Goal: Navigation & Orientation: Find specific page/section

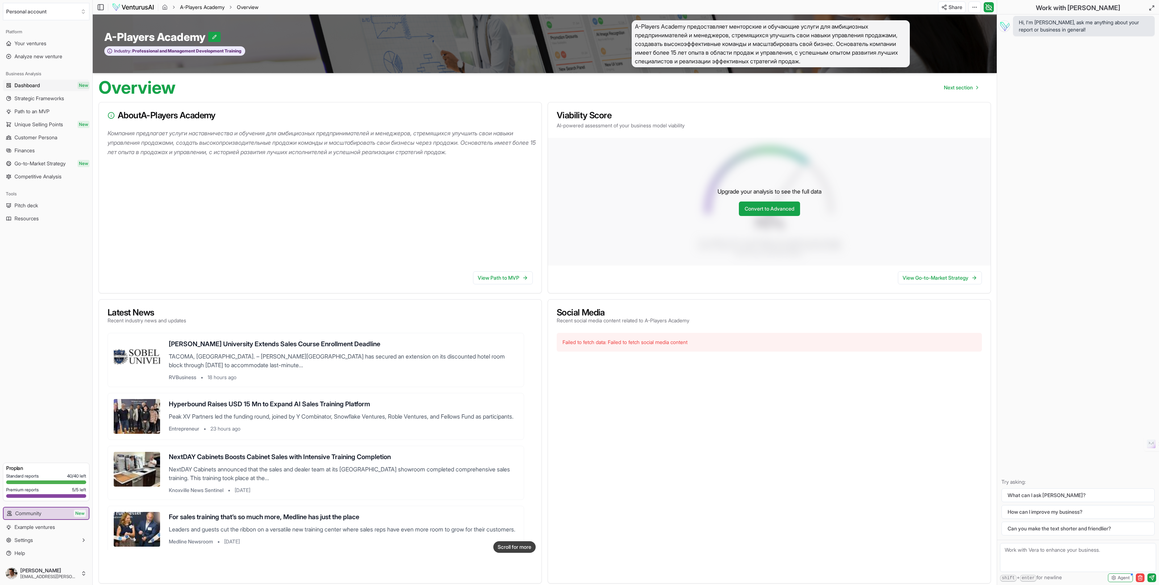
click at [193, 7] on link "A-Players Academy" at bounding box center [202, 7] width 45 height 7
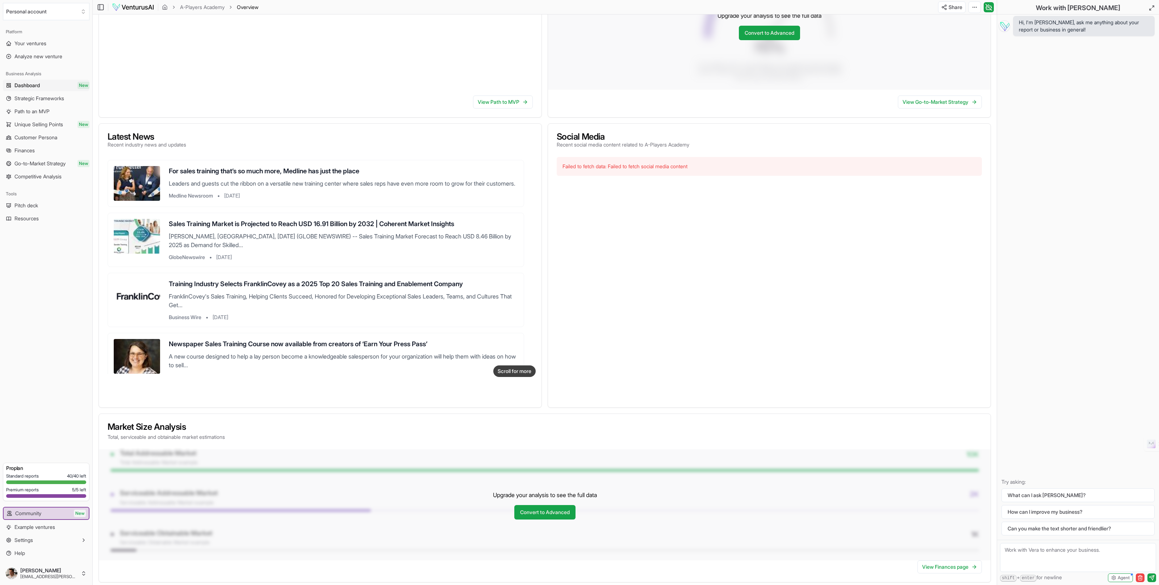
scroll to position [171, 0]
drag, startPoint x: 195, startPoint y: 428, endPoint x: 117, endPoint y: 429, distance: 78.2
click at [108, 428] on h3 "Market Size Analysis" at bounding box center [545, 427] width 874 height 9
click at [554, 506] on link "Convert to Advanced" at bounding box center [544, 512] width 61 height 14
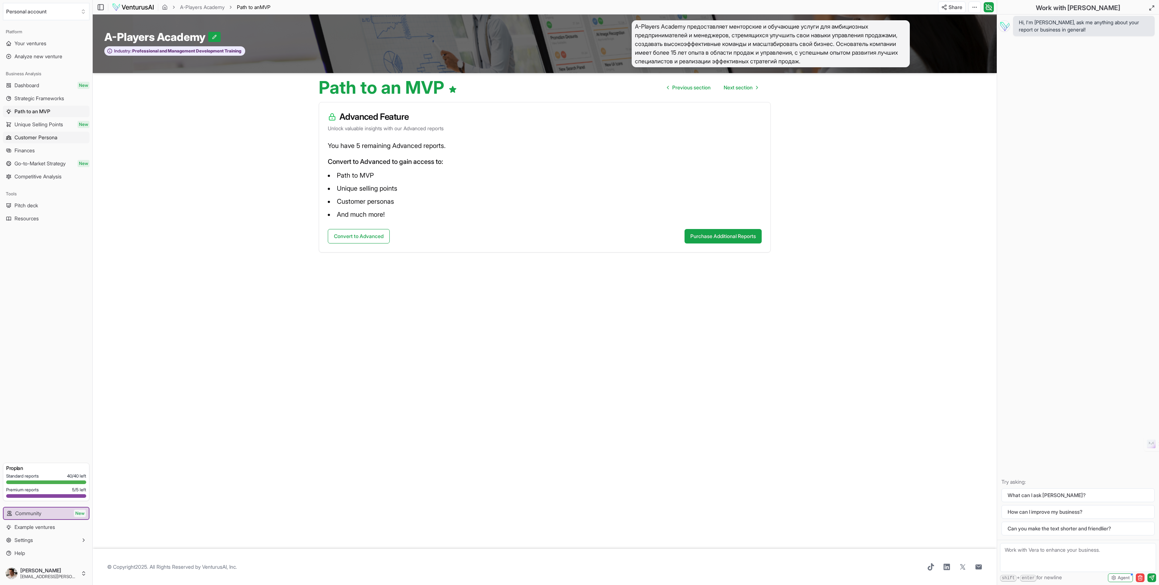
click at [30, 134] on span "Customer Persona" at bounding box center [35, 137] width 43 height 7
click at [29, 86] on span "Dashboard" at bounding box center [26, 85] width 25 height 7
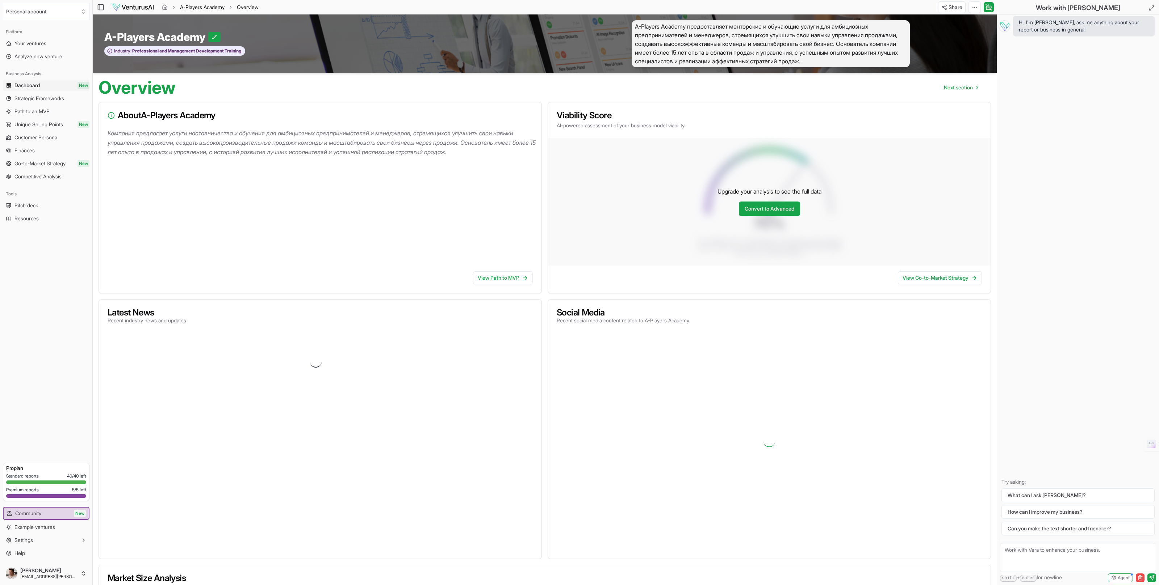
click at [186, 6] on link "A-Players Academy" at bounding box center [202, 7] width 45 height 7
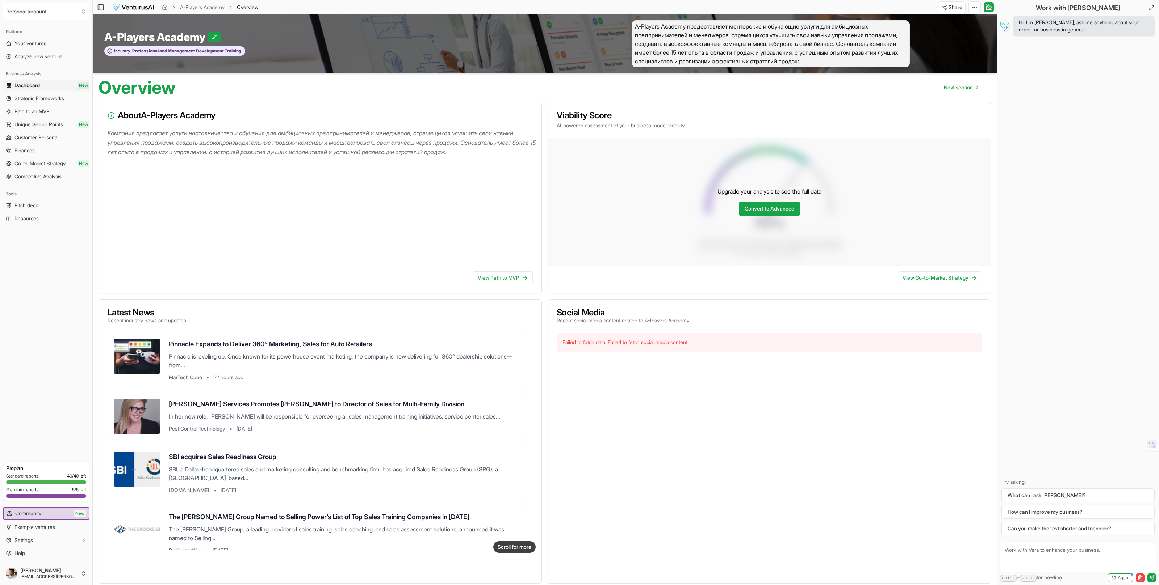
click at [128, 7] on img at bounding box center [133, 7] width 42 height 9
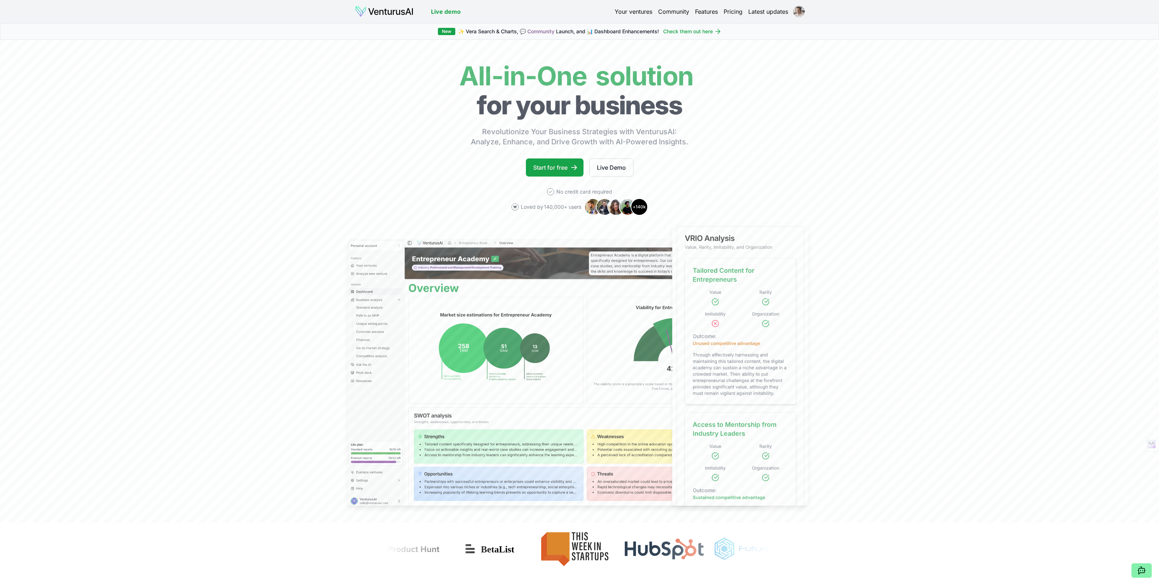
click at [799, 13] on html "We value your privacy We use cookies to enhance your browsing experience, serve…" at bounding box center [579, 292] width 1159 height 585
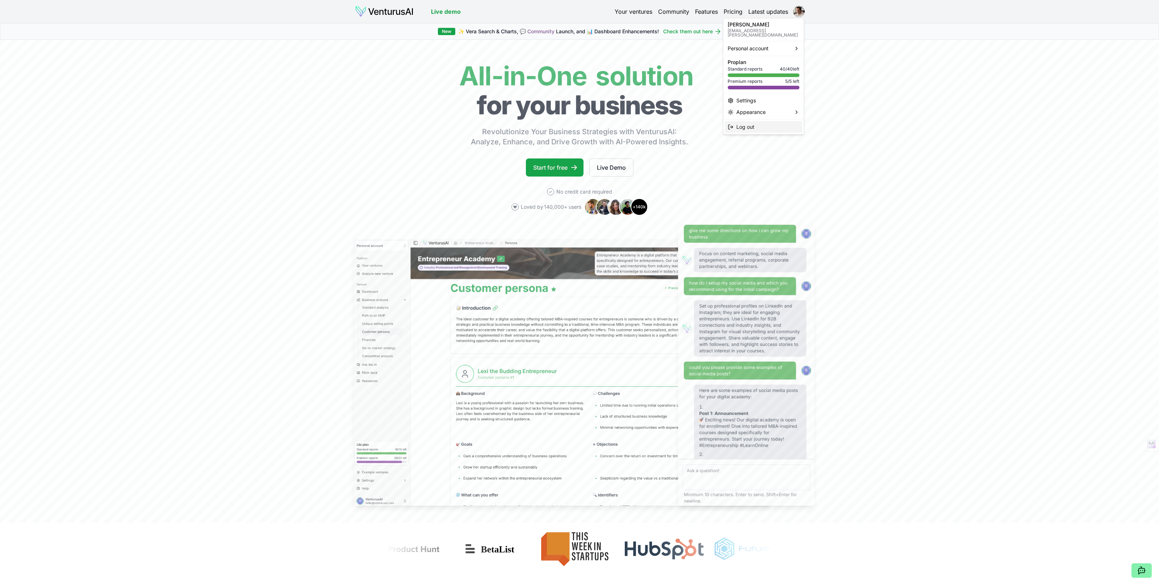
click at [758, 121] on div "Log out" at bounding box center [763, 127] width 77 height 12
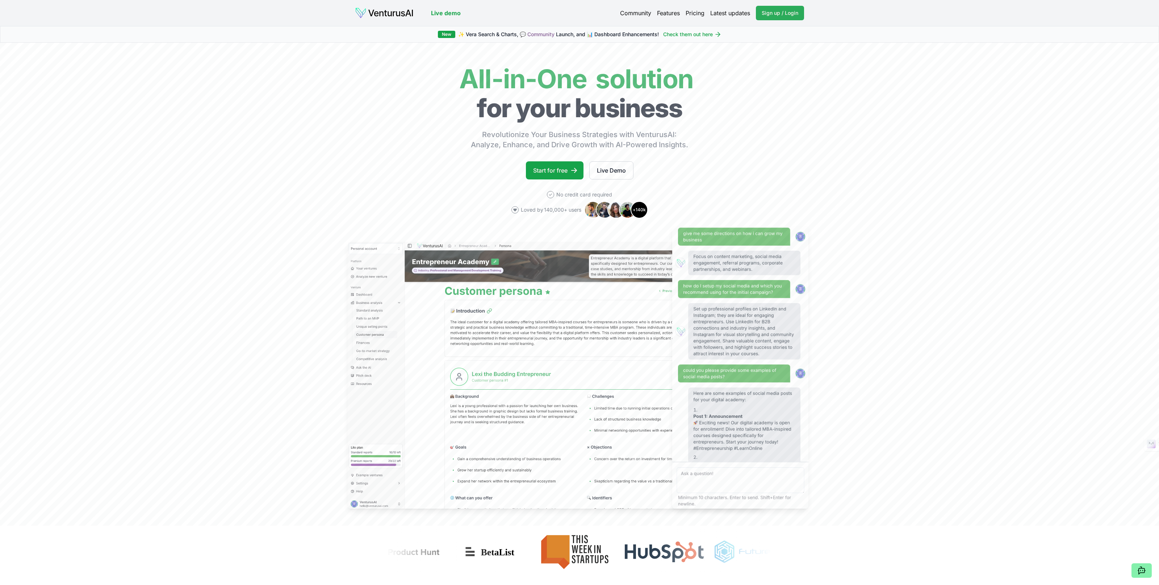
click at [793, 15] on span "Sign up / Login" at bounding box center [779, 12] width 37 height 7
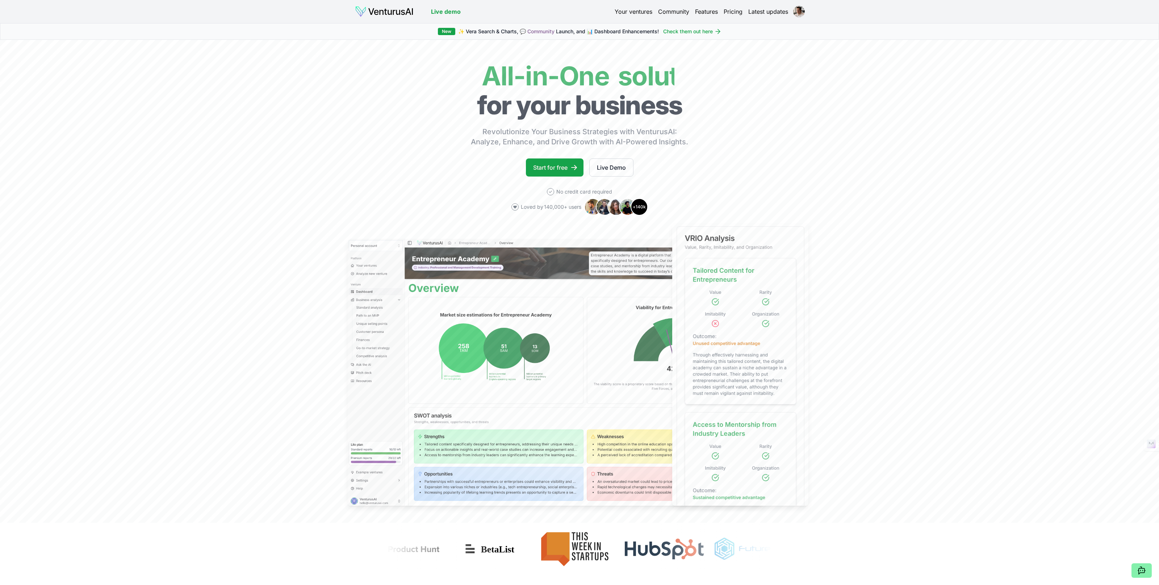
click at [621, 12] on link "Your ventures" at bounding box center [633, 11] width 38 height 9
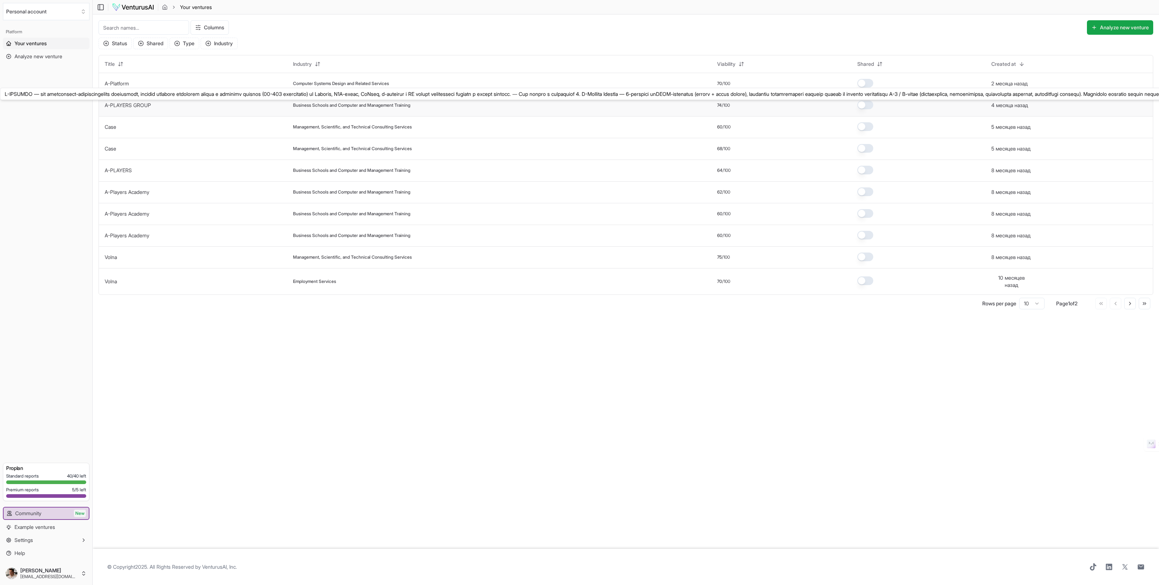
click at [129, 106] on link "A-PLAYERS GROUP" at bounding box center [128, 105] width 46 height 6
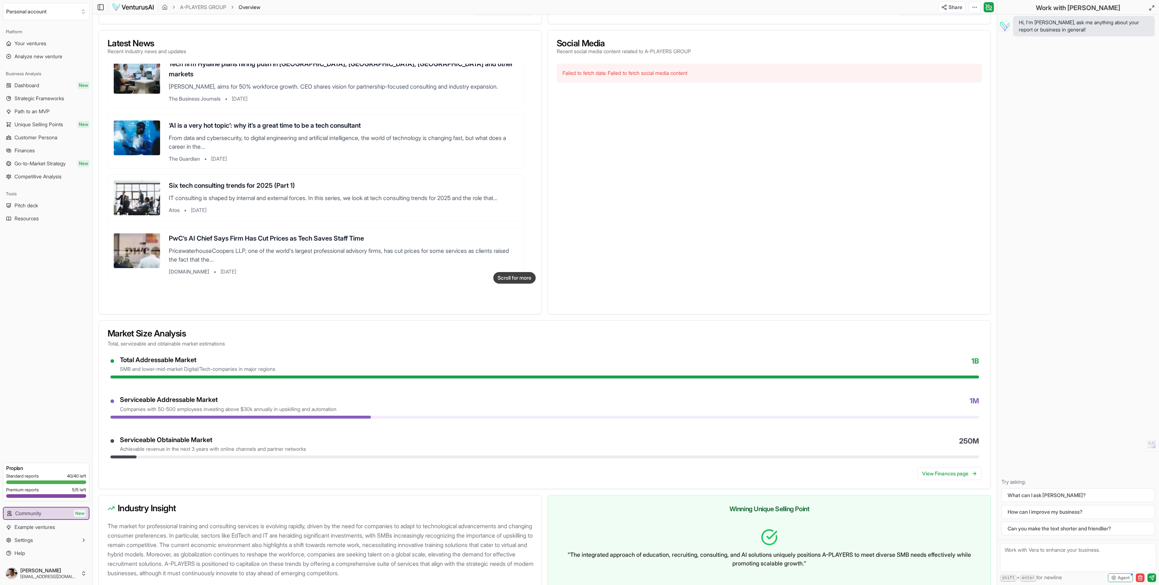
scroll to position [263, 0]
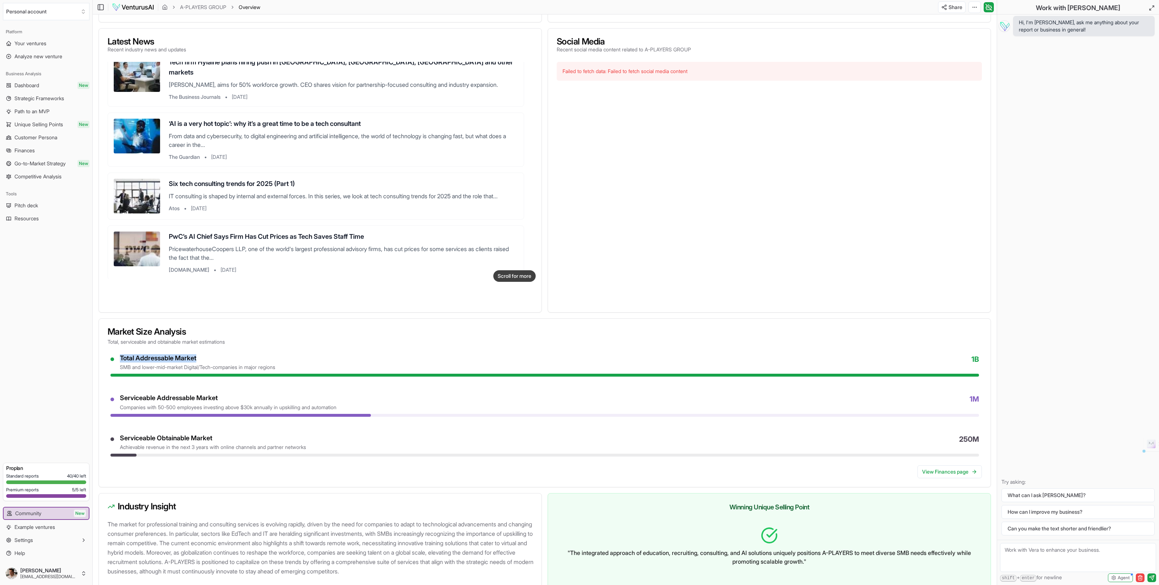
drag, startPoint x: 122, startPoint y: 365, endPoint x: 231, endPoint y: 368, distance: 108.7
click at [234, 363] on div "Total Addressable Market" at bounding box center [197, 358] width 155 height 8
drag, startPoint x: 117, startPoint y: 410, endPoint x: 228, endPoint y: 406, distance: 111.6
click at [228, 406] on div "Serviceable Addressable Market companies with 50-500 employees investing above …" at bounding box center [544, 402] width 868 height 17
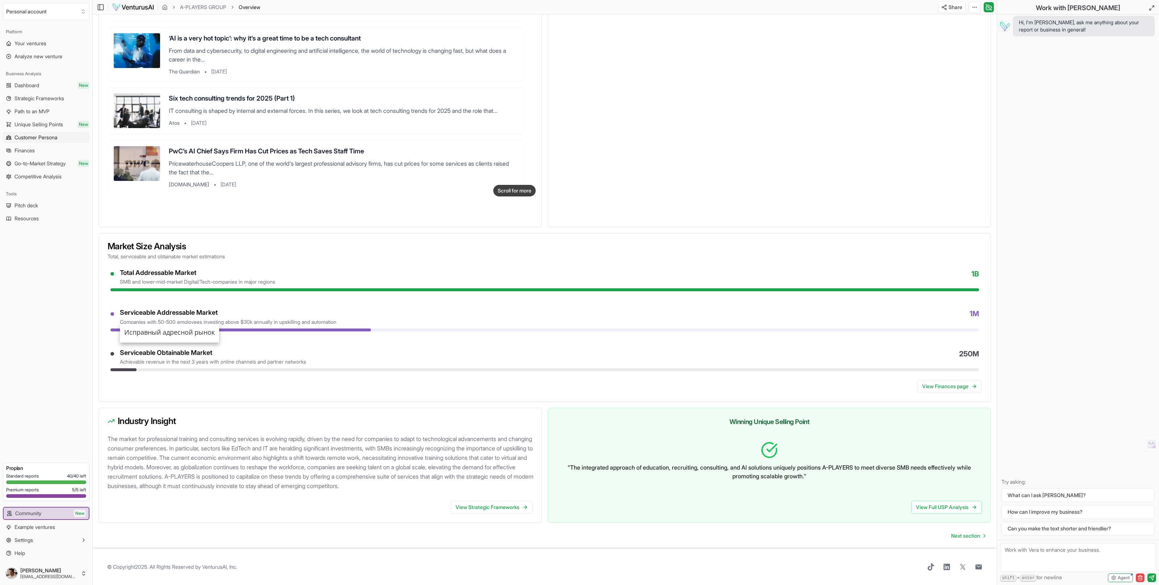
click at [30, 138] on span "Customer Persona" at bounding box center [35, 137] width 43 height 7
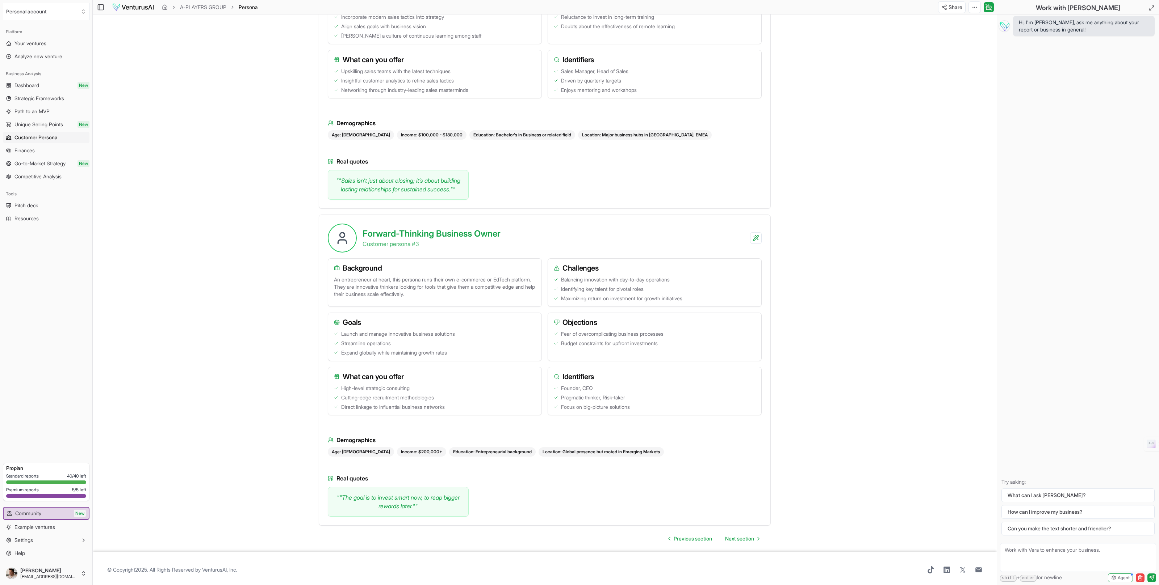
scroll to position [661, 0]
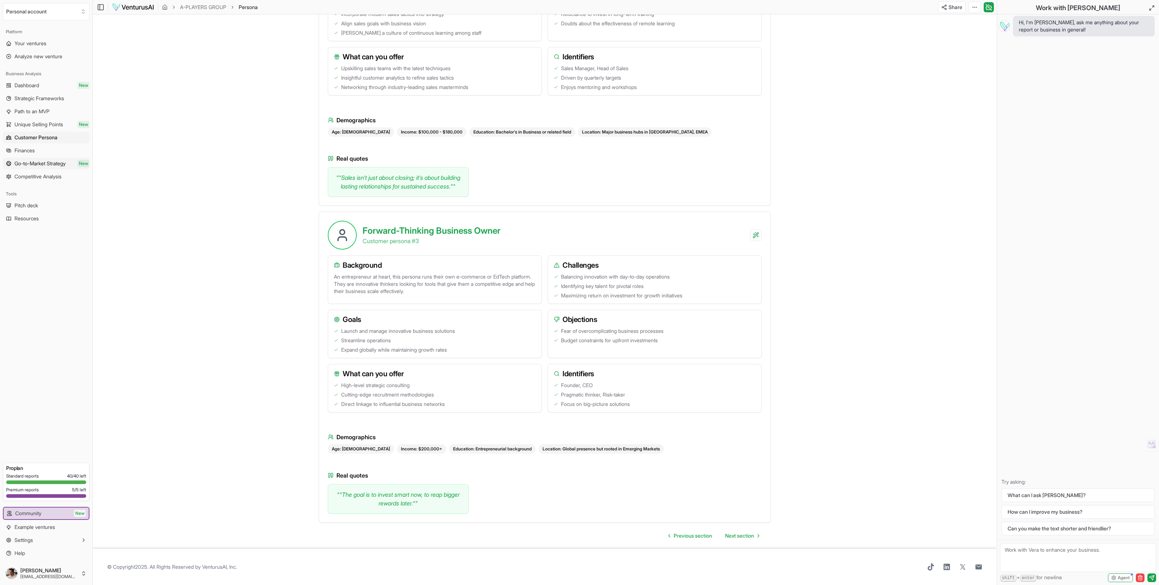
click at [33, 160] on span "Go-to-Market Strategy" at bounding box center [39, 163] width 51 height 7
